Goal: Find specific page/section

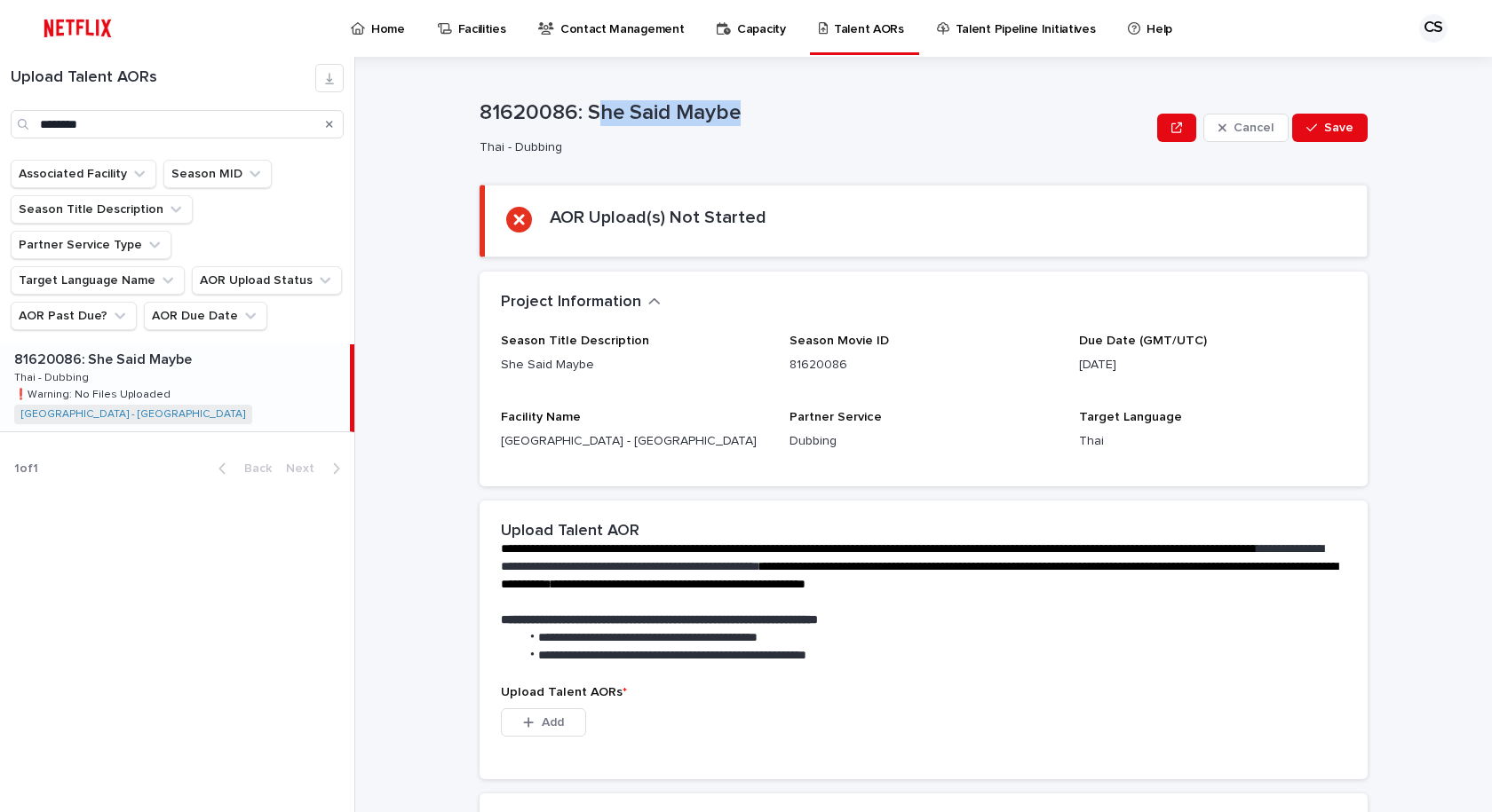
drag, startPoint x: 588, startPoint y: 110, endPoint x: 766, endPoint y: 120, distance: 178.3
click at [770, 120] on p "81620086: She Said Maybe" at bounding box center [815, 113] width 670 height 26
drag, startPoint x: 723, startPoint y: 125, endPoint x: 714, endPoint y: 126, distance: 9.1
click at [722, 125] on p "81620086: She Said Maybe" at bounding box center [815, 113] width 670 height 26
drag, startPoint x: 605, startPoint y: 108, endPoint x: 740, endPoint y: 123, distance: 135.8
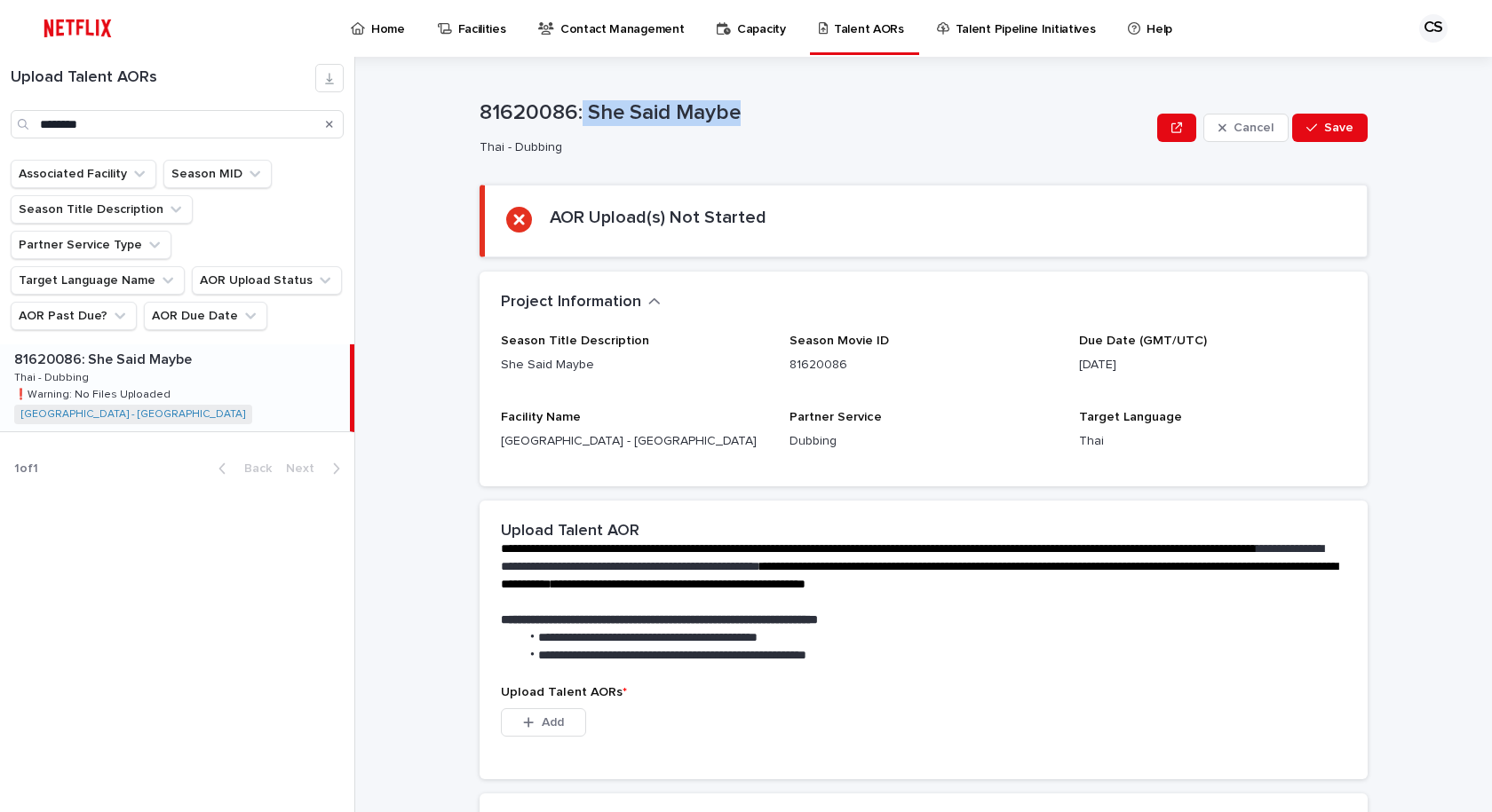
click at [740, 123] on p "81620086: She Said Maybe" at bounding box center [815, 113] width 670 height 26
drag, startPoint x: 683, startPoint y: 112, endPoint x: 618, endPoint y: 124, distance: 66.1
click at [682, 112] on p "81620086: She Said Maybe" at bounding box center [815, 113] width 670 height 26
click at [582, 115] on p "81620086: She Said Maybe" at bounding box center [815, 113] width 670 height 26
click at [590, 112] on p "81620086: She Said Maybe" at bounding box center [815, 113] width 670 height 26
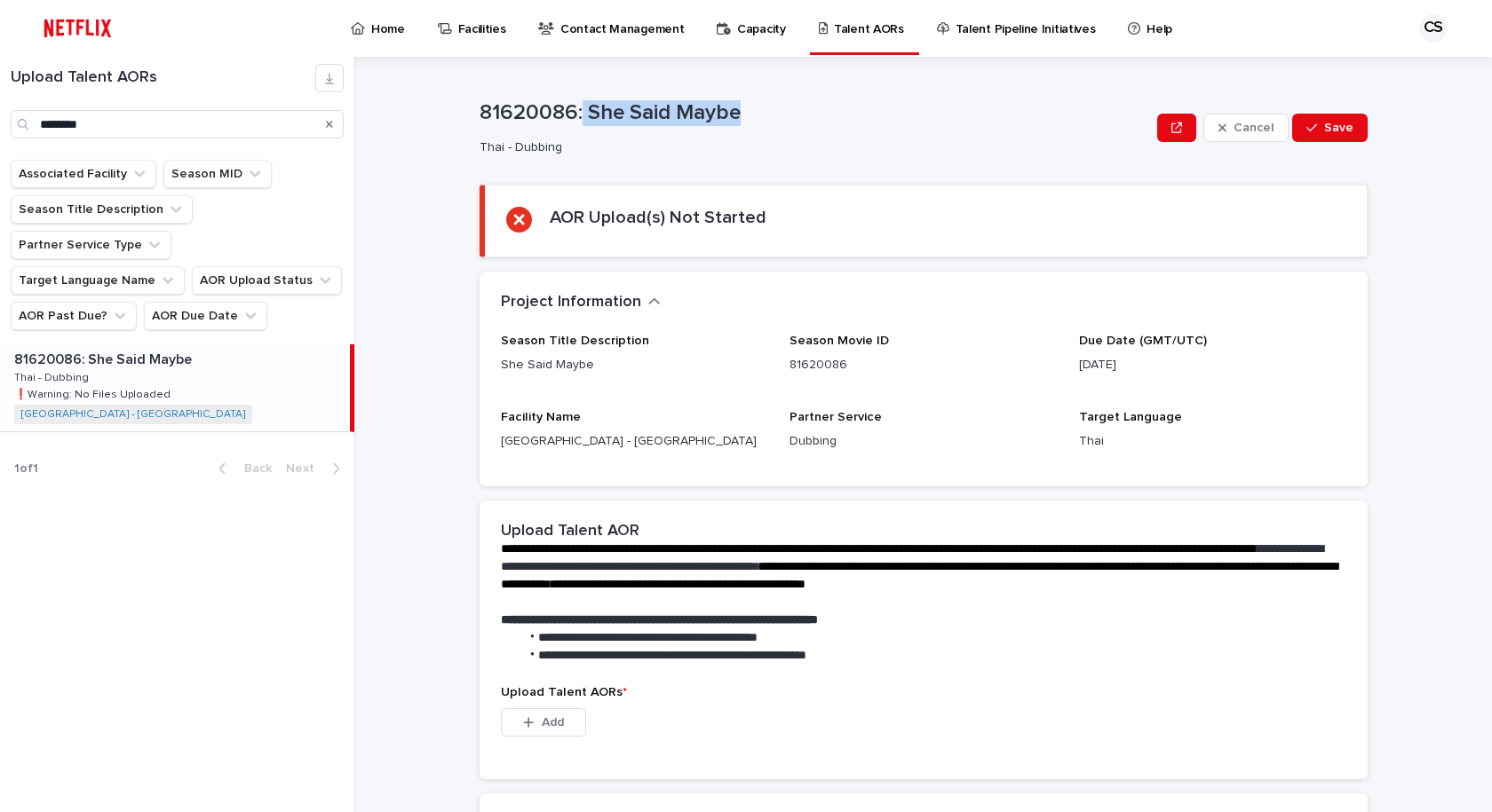
click at [752, 122] on p "81620086: She Said Maybe" at bounding box center [815, 113] width 670 height 26
drag, startPoint x: 739, startPoint y: 117, endPoint x: 586, endPoint y: 118, distance: 153.0
click at [586, 118] on p "81620086: She Said Maybe" at bounding box center [815, 113] width 670 height 26
copy p "She Said Maybe"
click at [775, 597] on p at bounding box center [920, 602] width 838 height 17
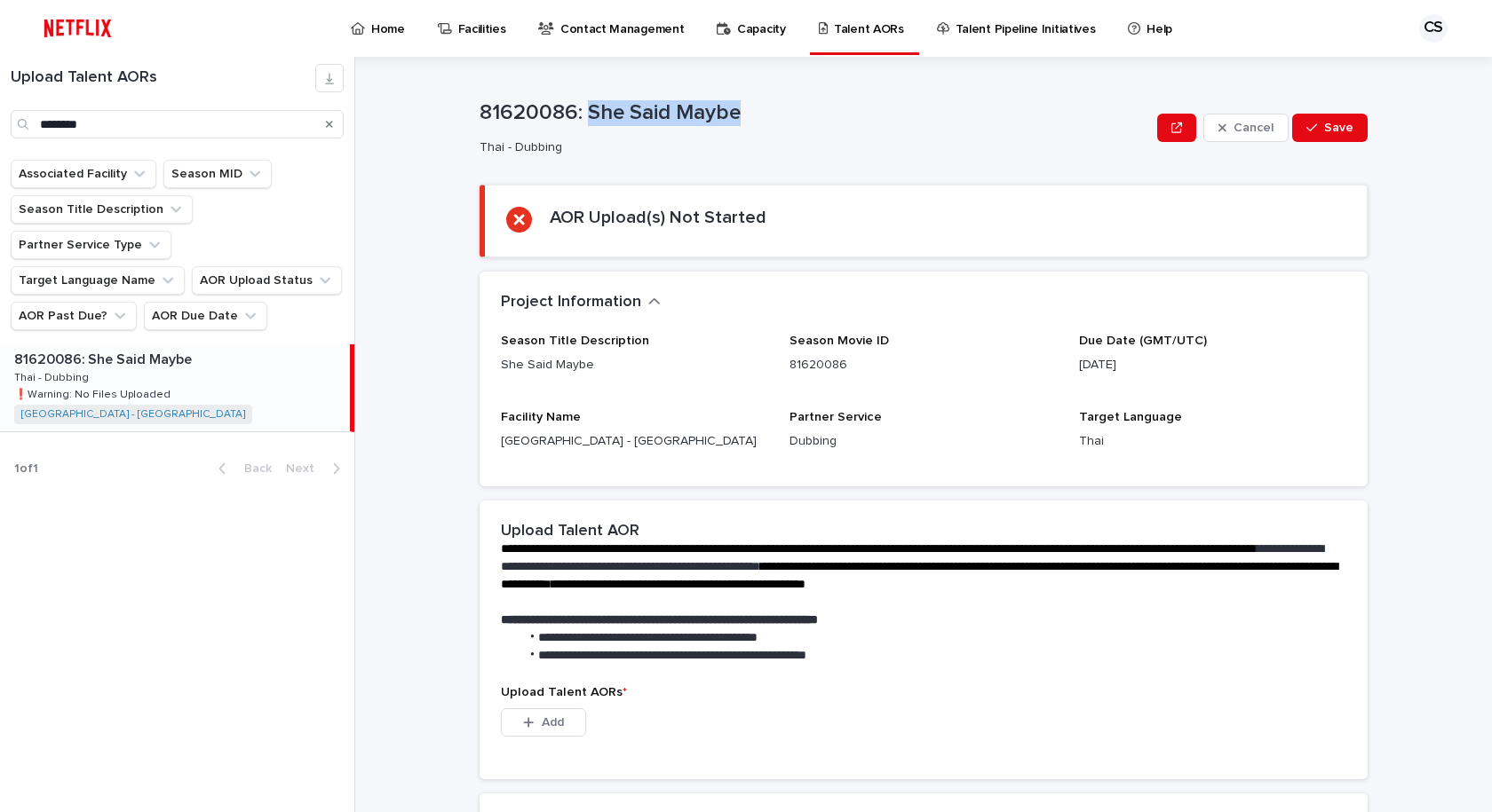
drag, startPoint x: 582, startPoint y: 106, endPoint x: 752, endPoint y: 114, distance: 170.2
click at [754, 114] on p "81620086: She Said Maybe" at bounding box center [815, 113] width 670 height 26
copy p "She Said Maybe"
click at [1023, 175] on div "**********" at bounding box center [924, 590] width 888 height 848
